Goal: Information Seeking & Learning: Check status

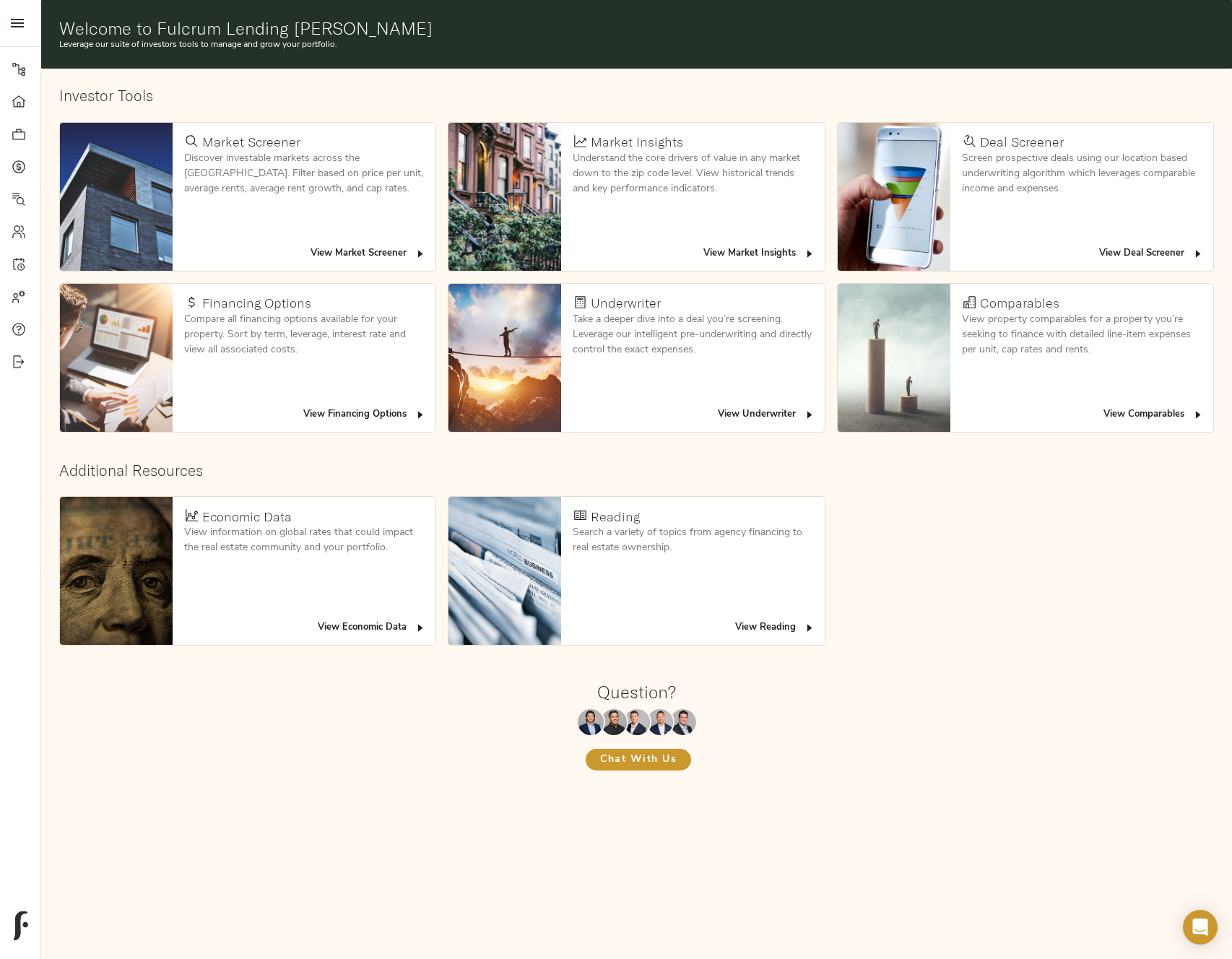
click at [381, 624] on span "View Economic Data" at bounding box center [372, 628] width 108 height 17
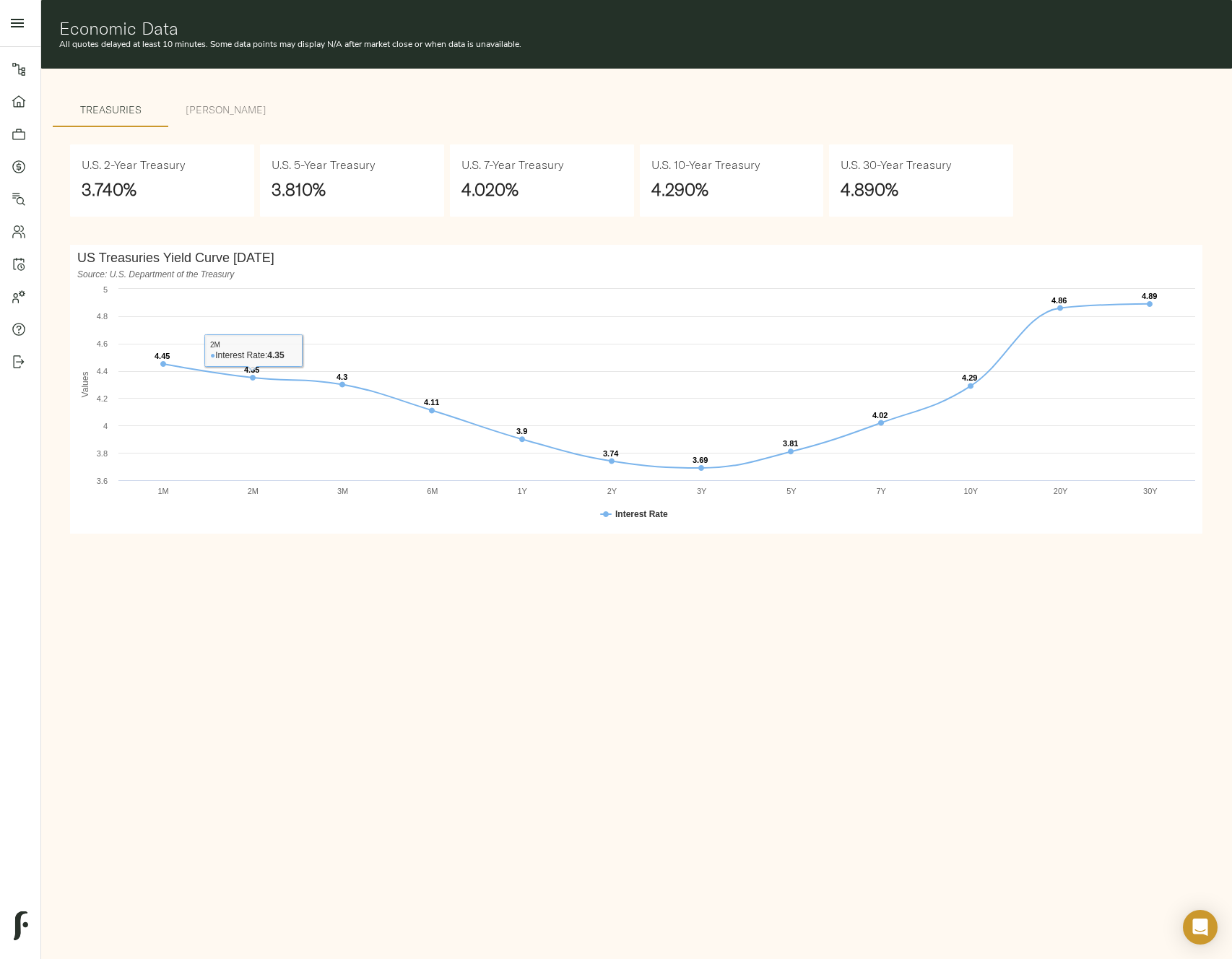
click at [224, 117] on span "Freddie SBL" at bounding box center [226, 110] width 98 height 18
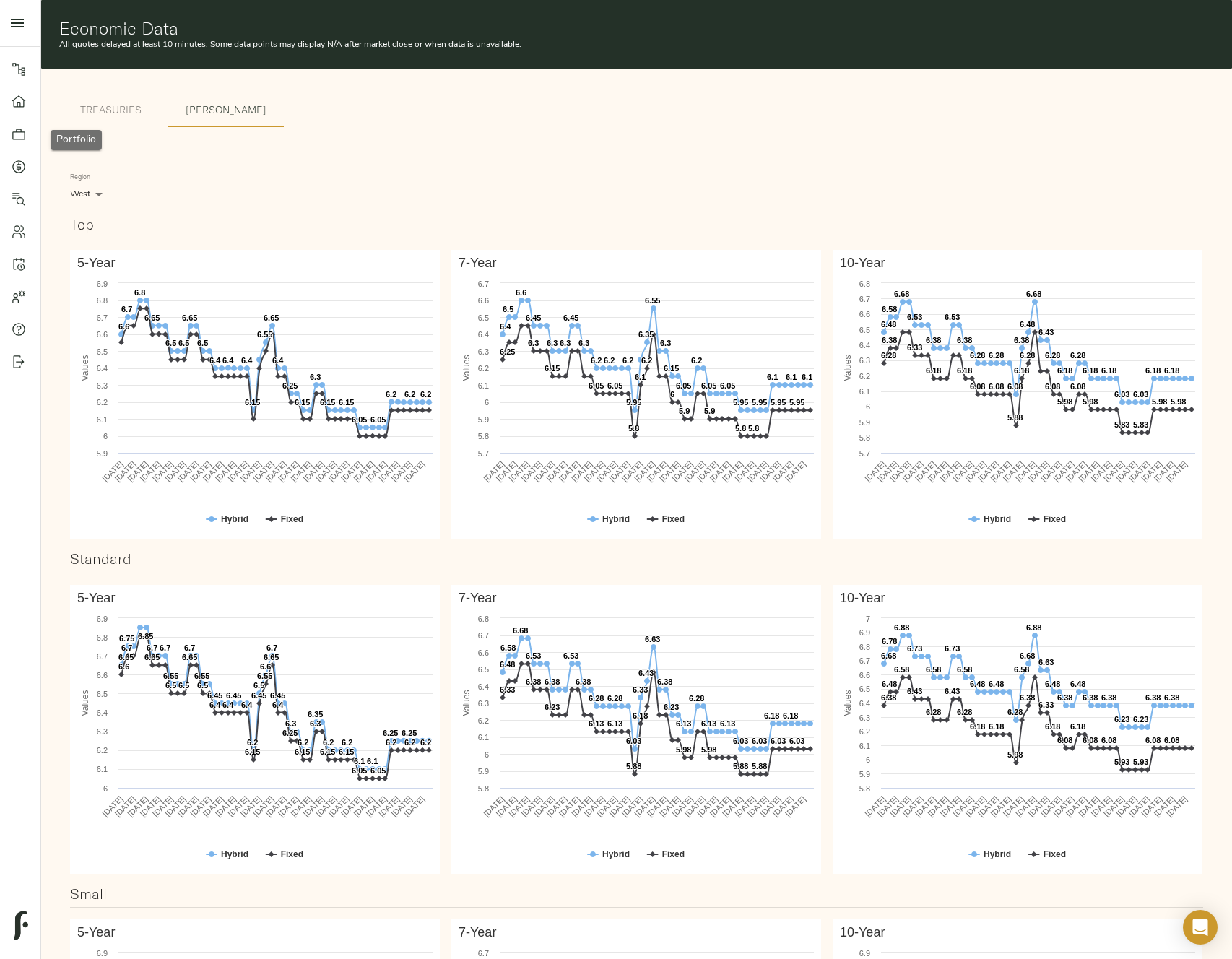
click at [7, 136] on link "Portfolio" at bounding box center [20, 134] width 40 height 32
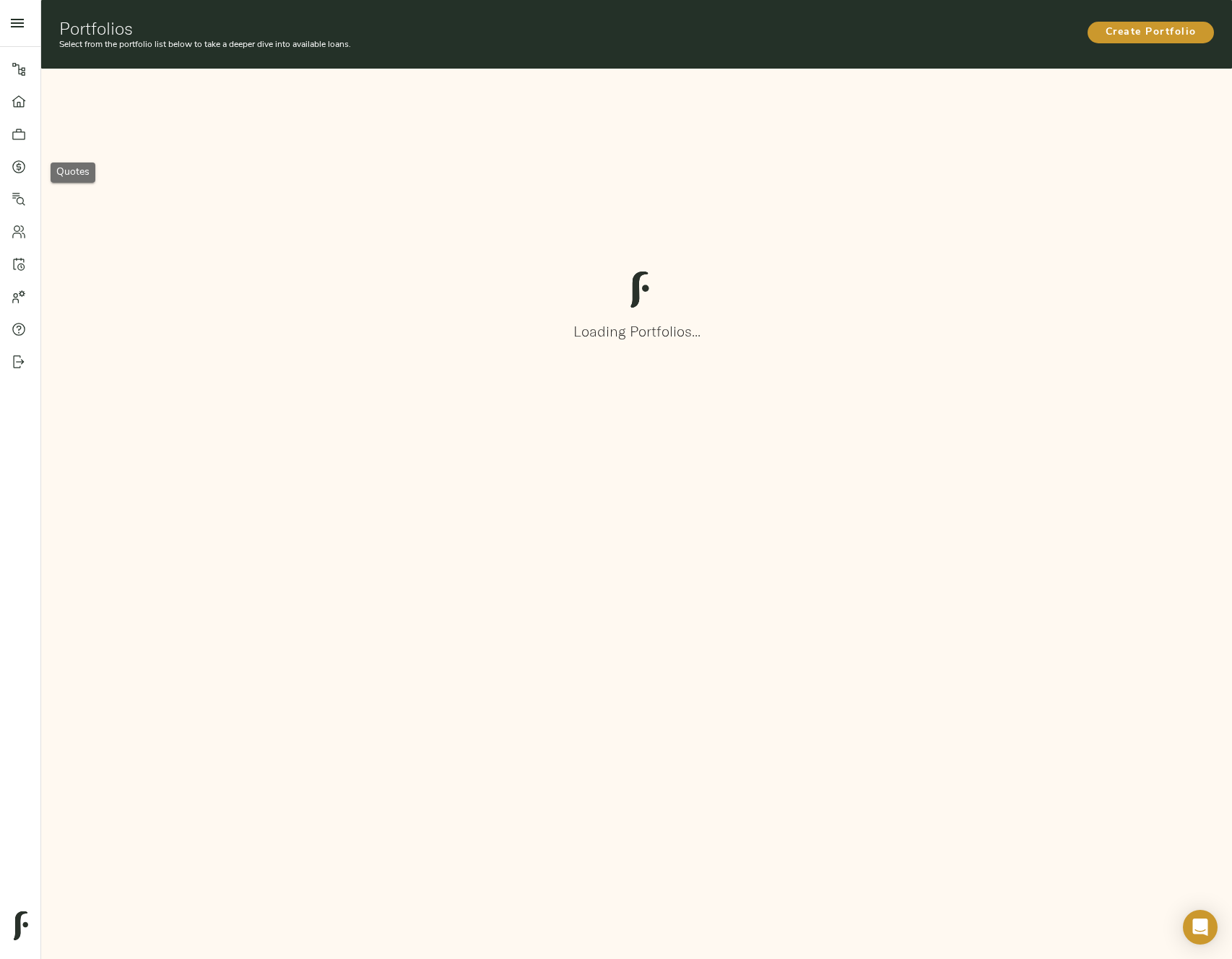
click at [11, 175] on link "Quotes" at bounding box center [20, 166] width 40 height 32
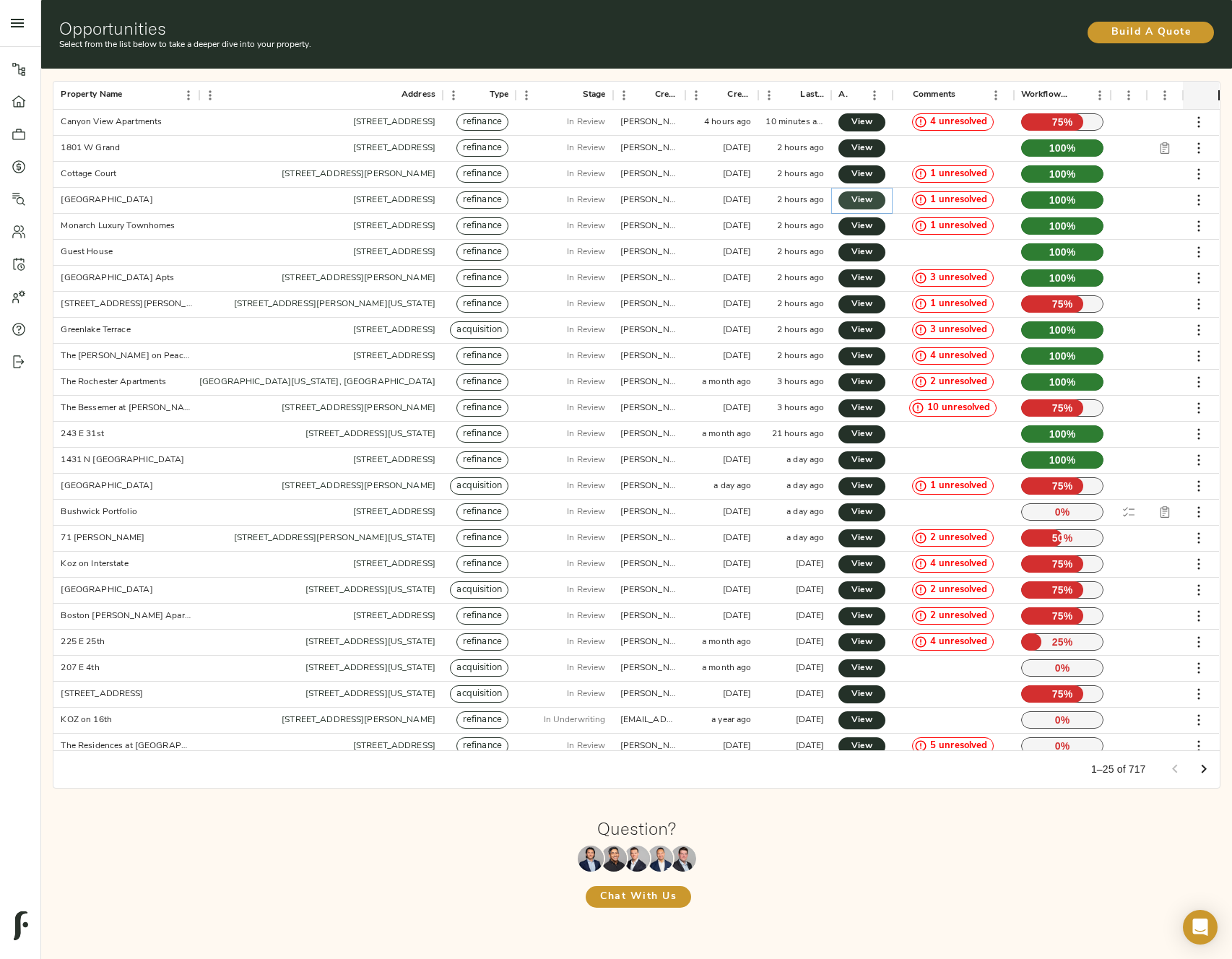
click at [865, 198] on span "View" at bounding box center [862, 200] width 17 height 15
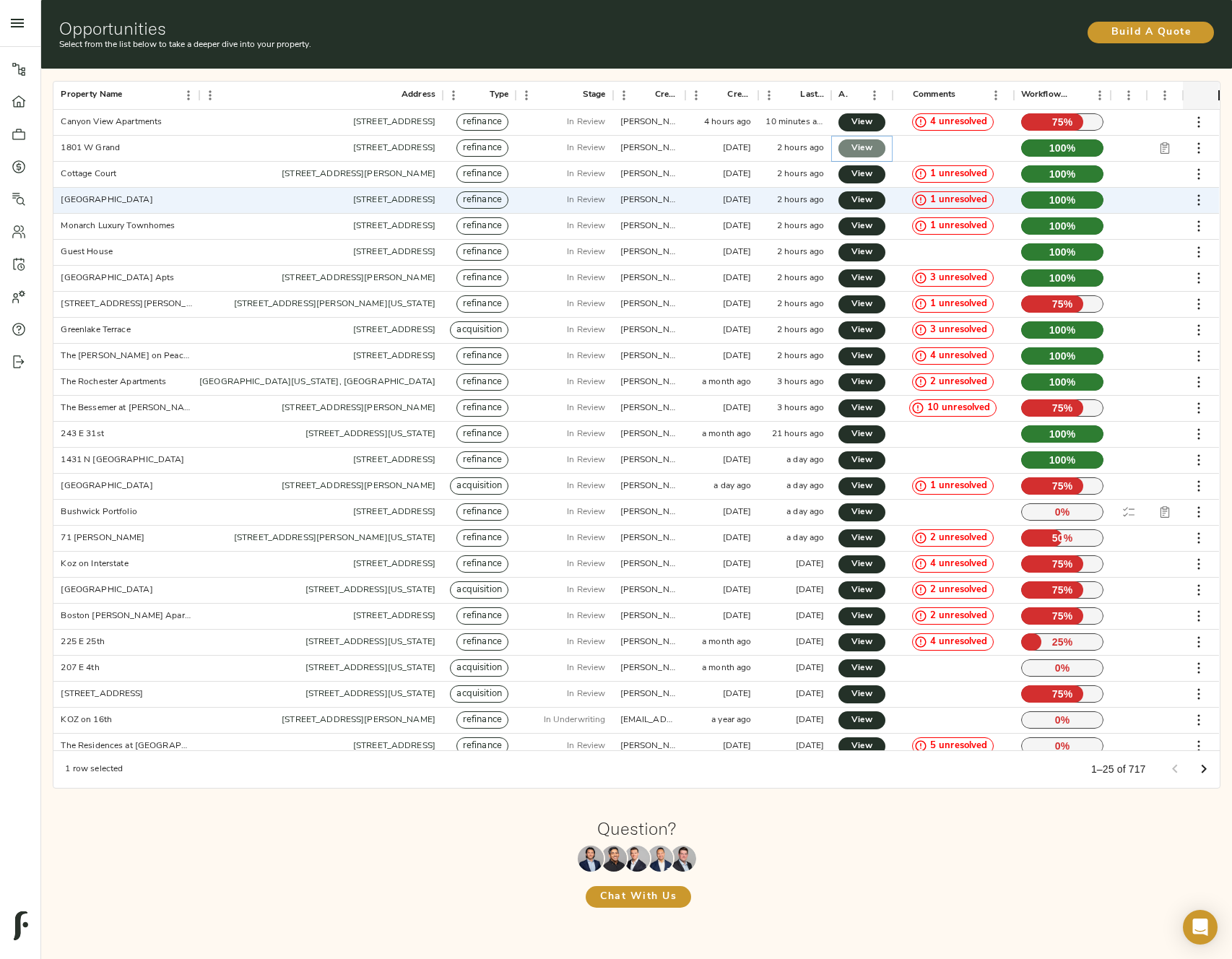
click at [860, 149] on span "View" at bounding box center [862, 148] width 17 height 15
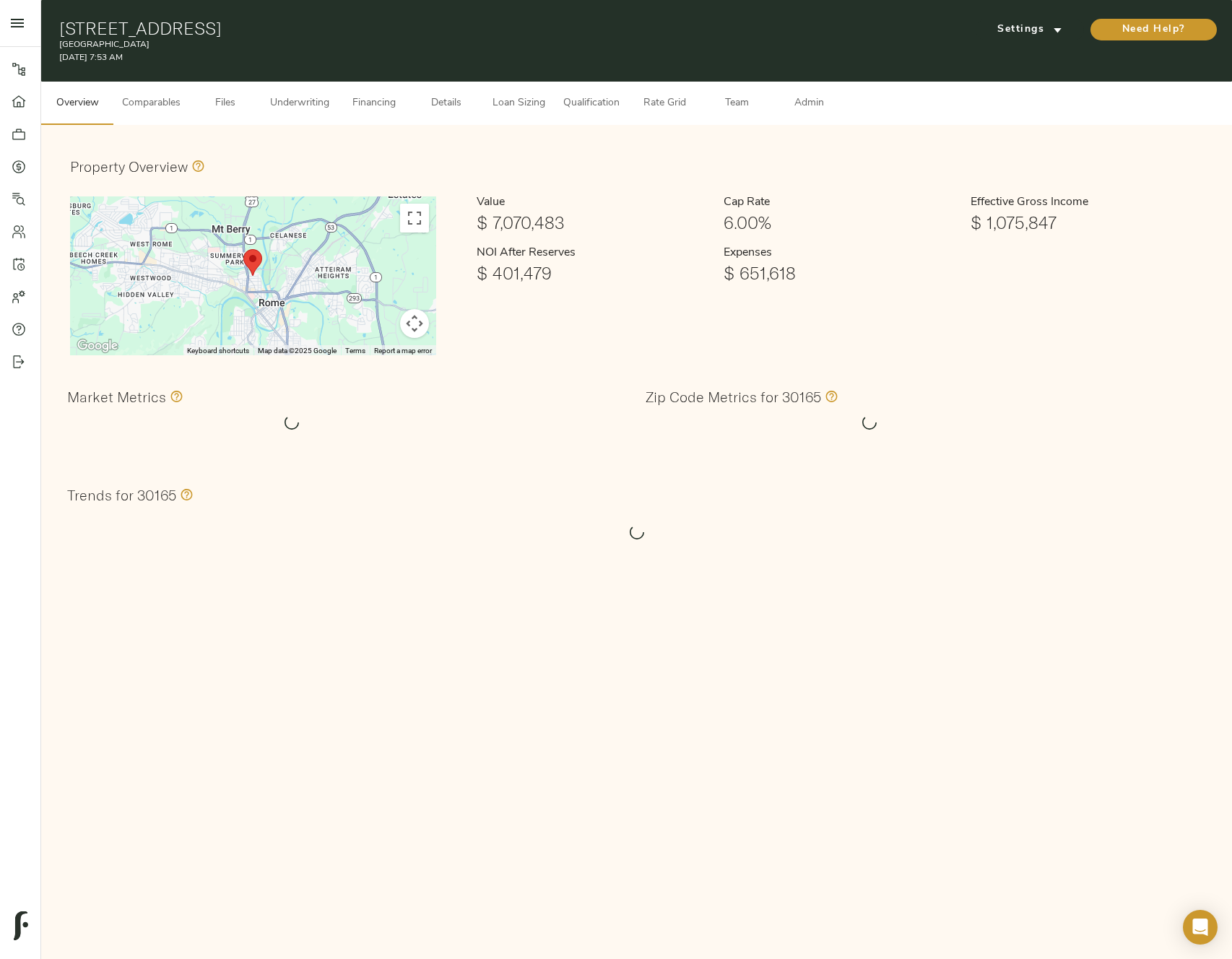
click at [826, 110] on span "Admin" at bounding box center [808, 104] width 55 height 18
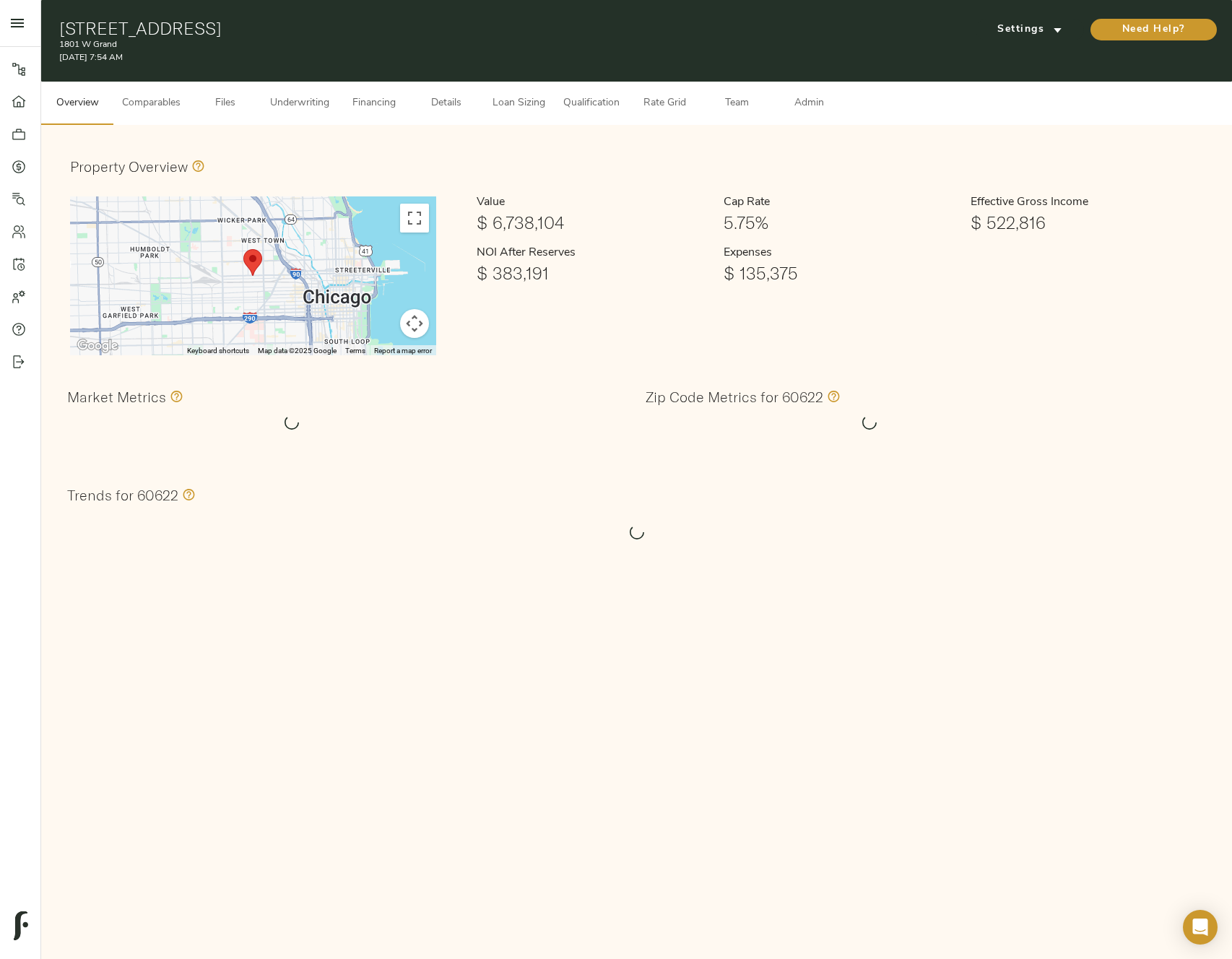
click at [818, 106] on span "Admin" at bounding box center [808, 104] width 55 height 18
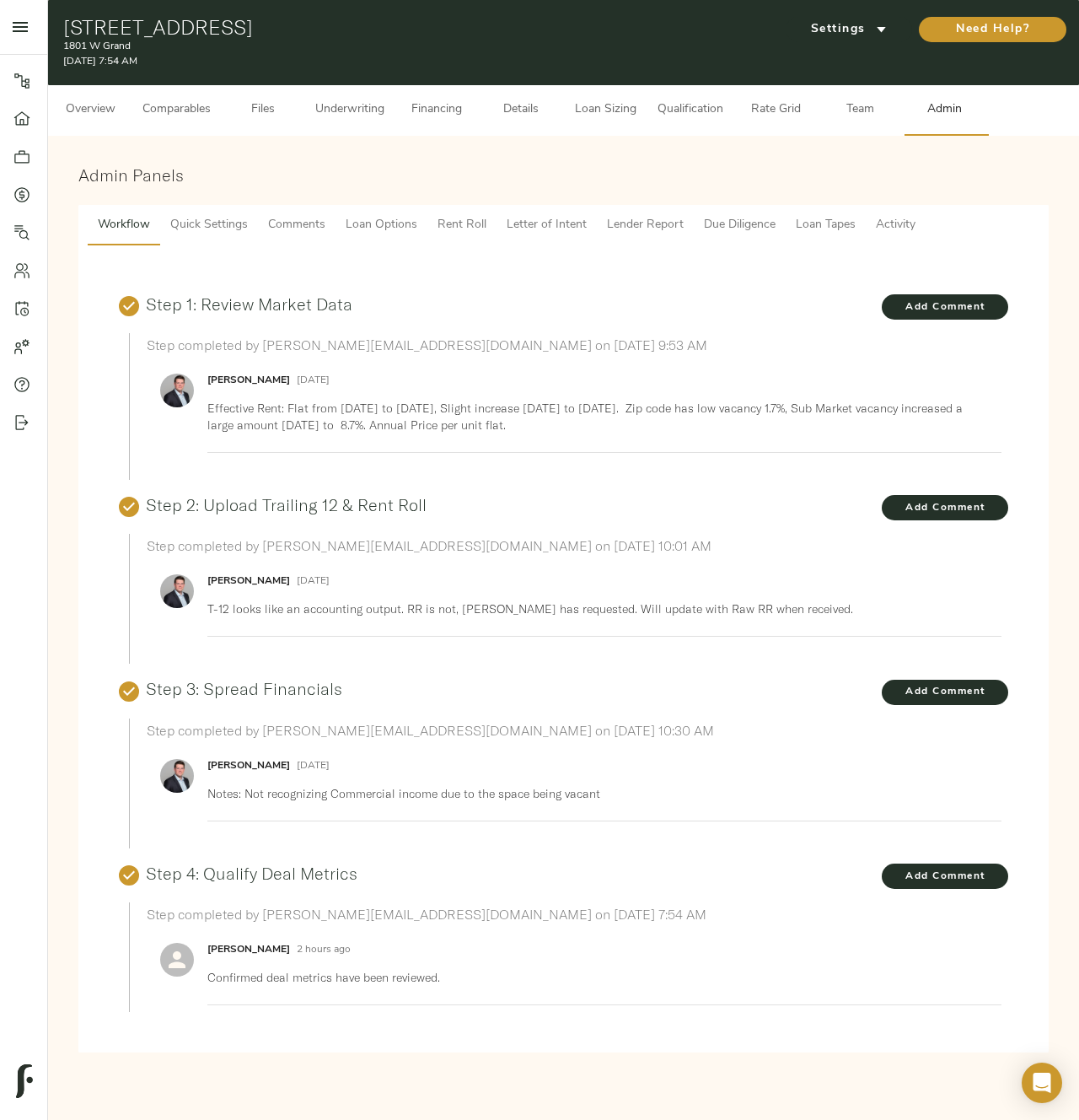
click at [902, 85] on button "Admin" at bounding box center [943, 110] width 84 height 51
